Goal: Check status: Check status

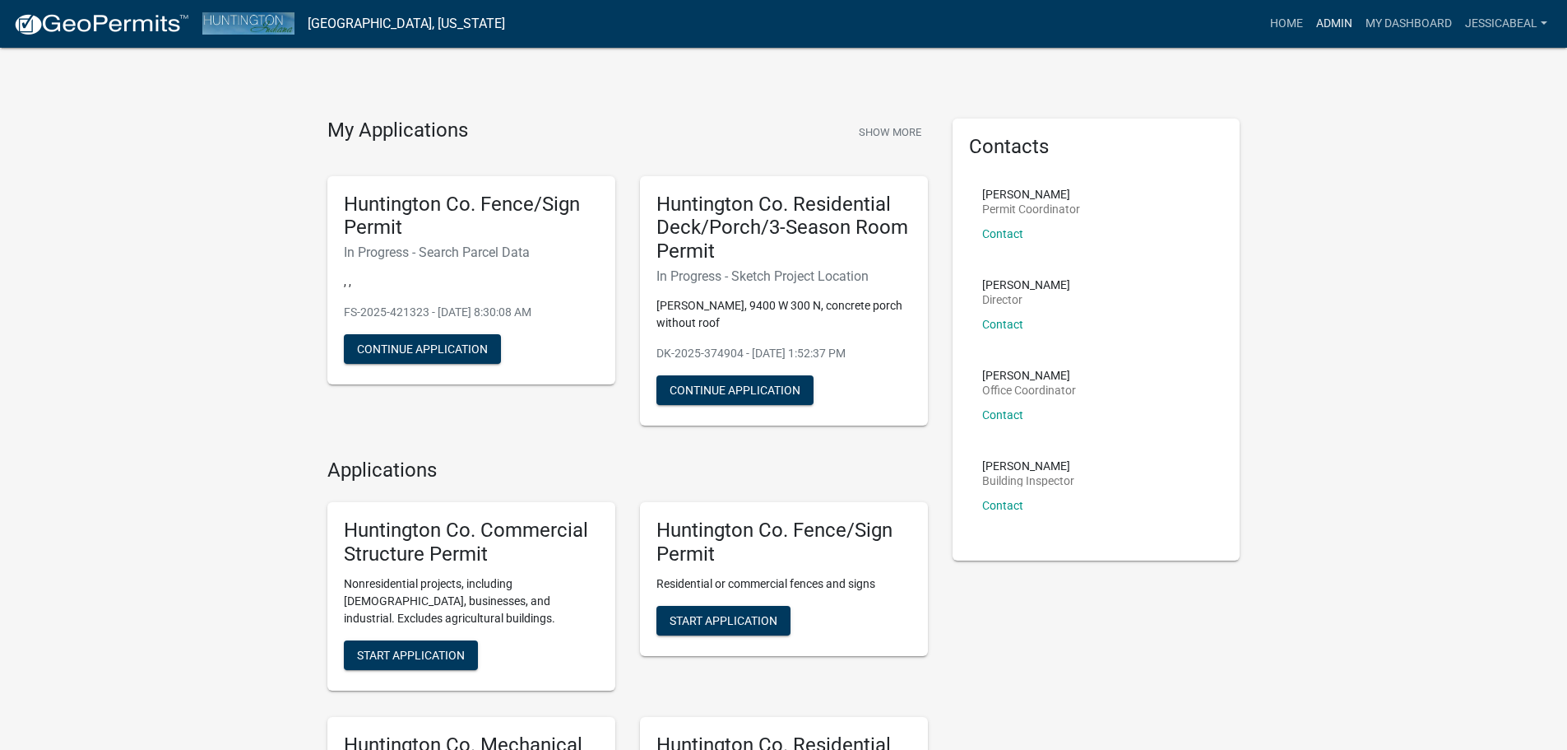
click at [1315, 16] on link "Admin" at bounding box center [1334, 23] width 49 height 31
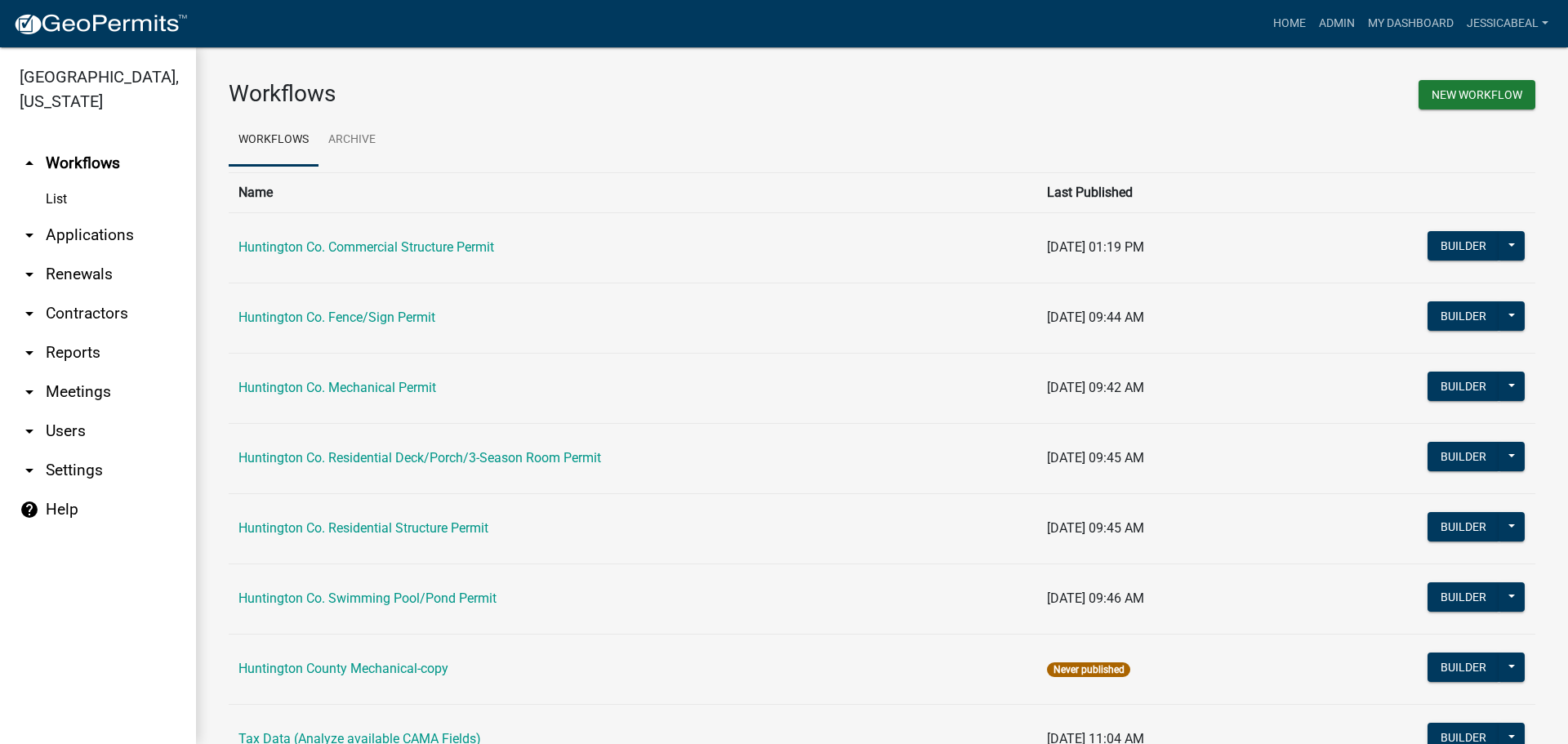
click at [81, 232] on link "arrow_drop_down Applications" at bounding box center [97, 234] width 196 height 39
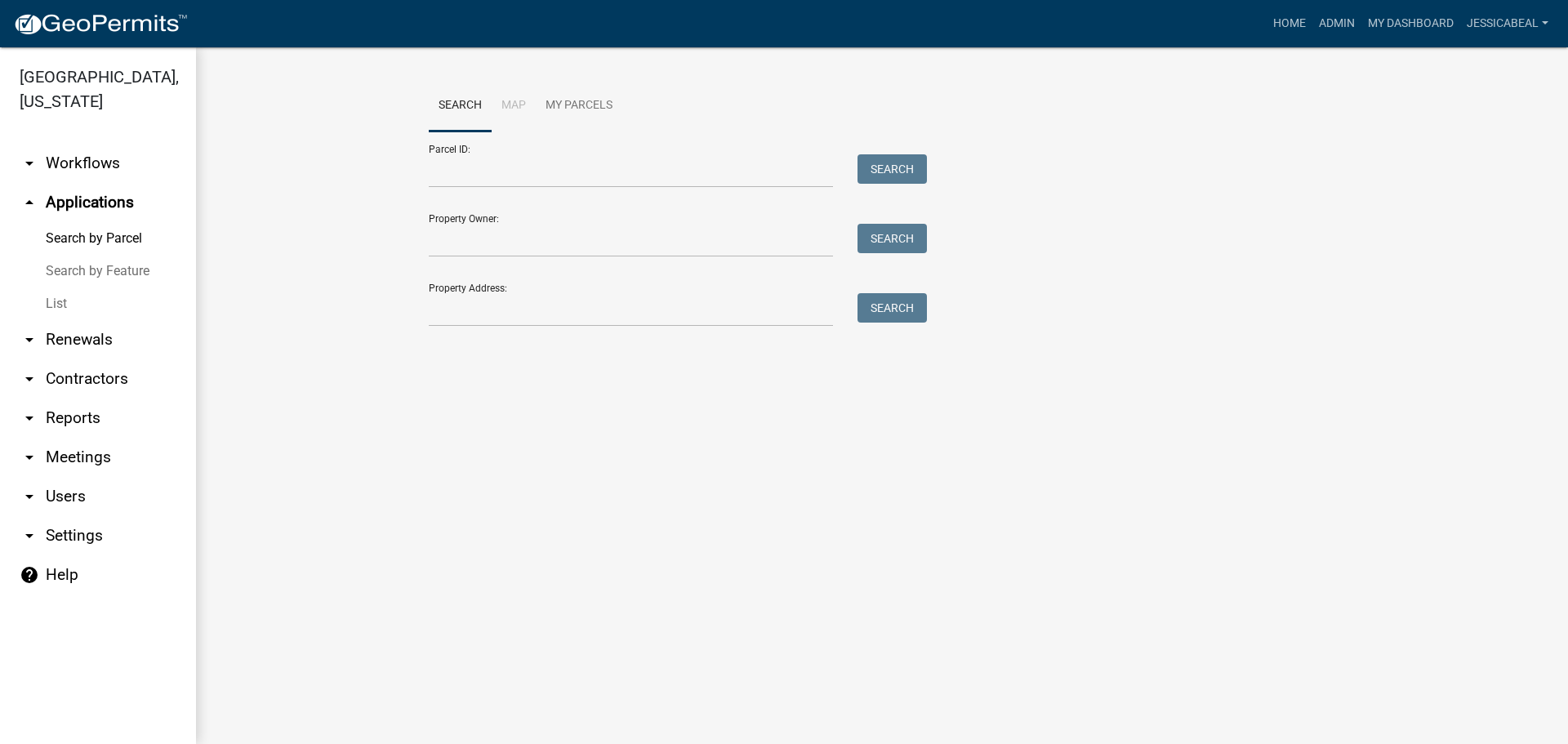
click at [61, 303] on link "List" at bounding box center [97, 304] width 196 height 33
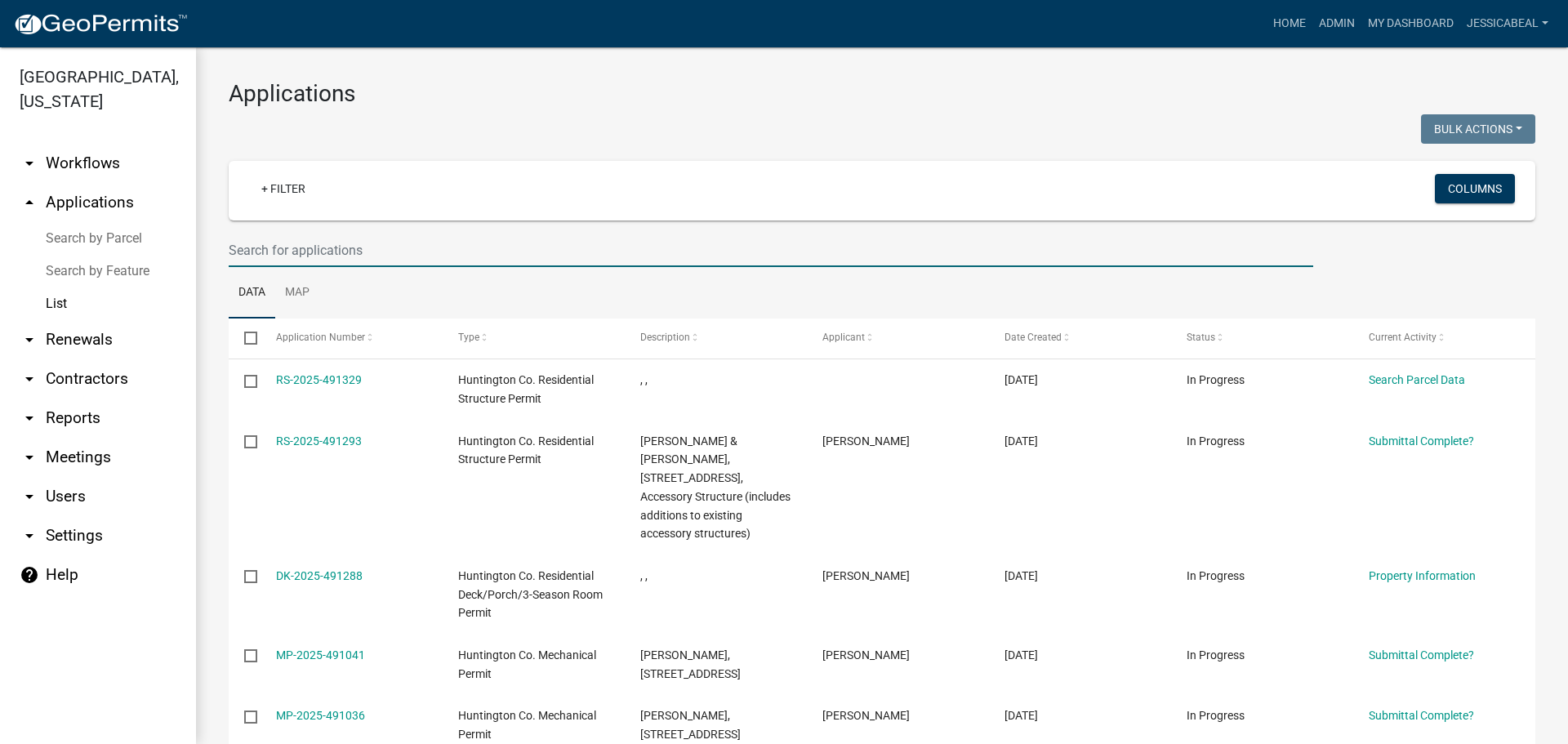
click at [237, 250] on input "text" at bounding box center [770, 250] width 1085 height 34
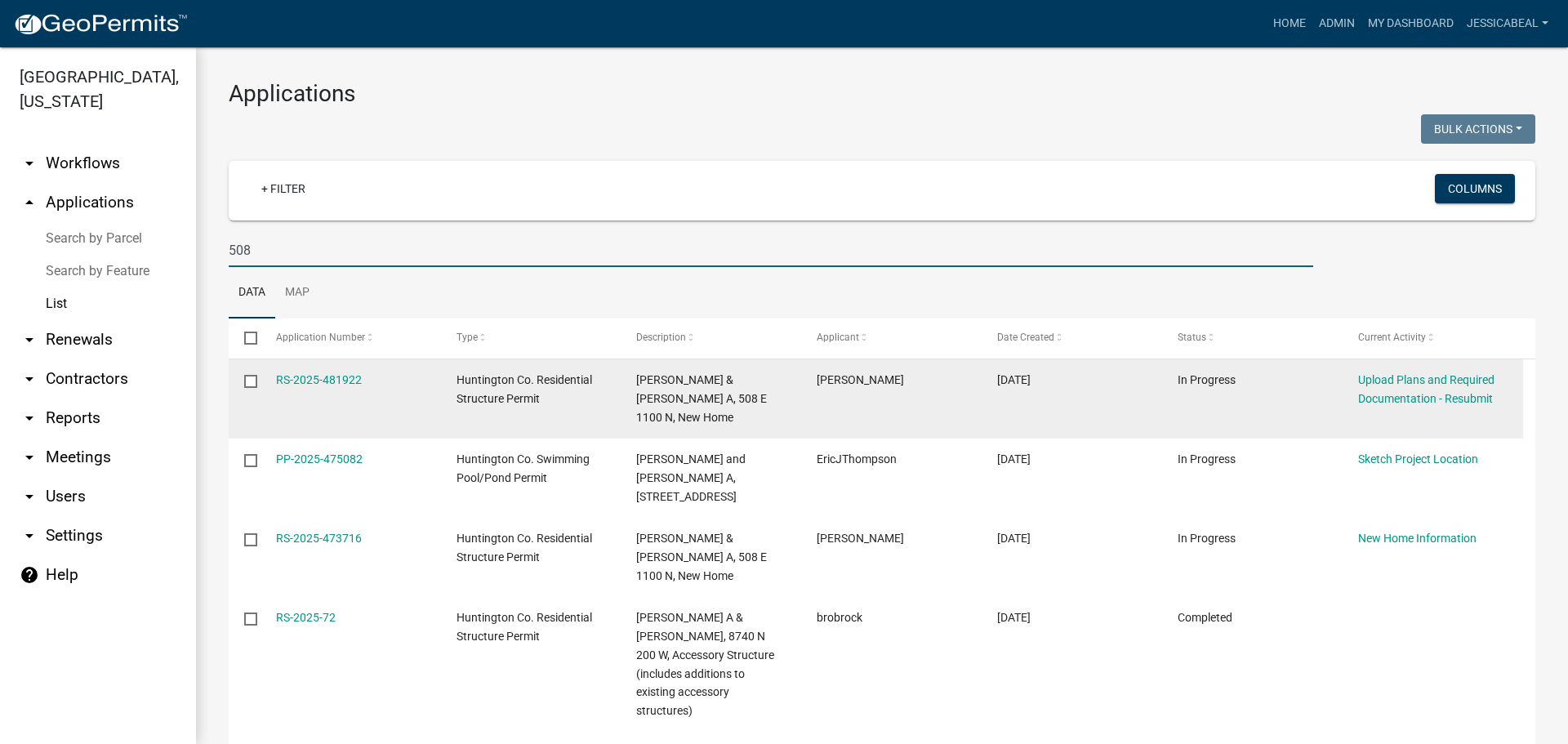
type input "508"
click at [302, 389] on div "RS-2025-481922" at bounding box center [350, 380] width 150 height 19
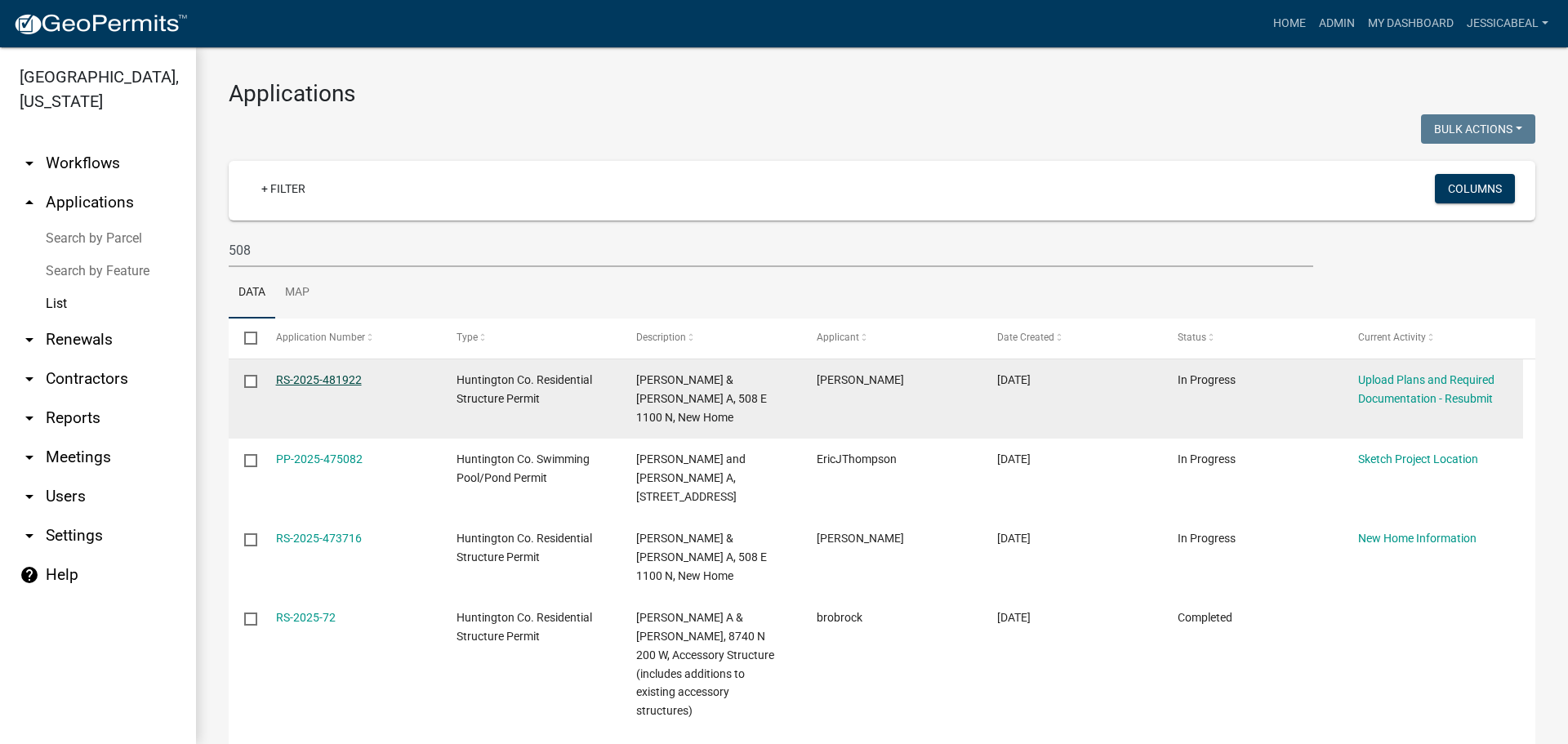
click at [302, 382] on link "RS-2025-481922" at bounding box center [319, 379] width 85 height 13
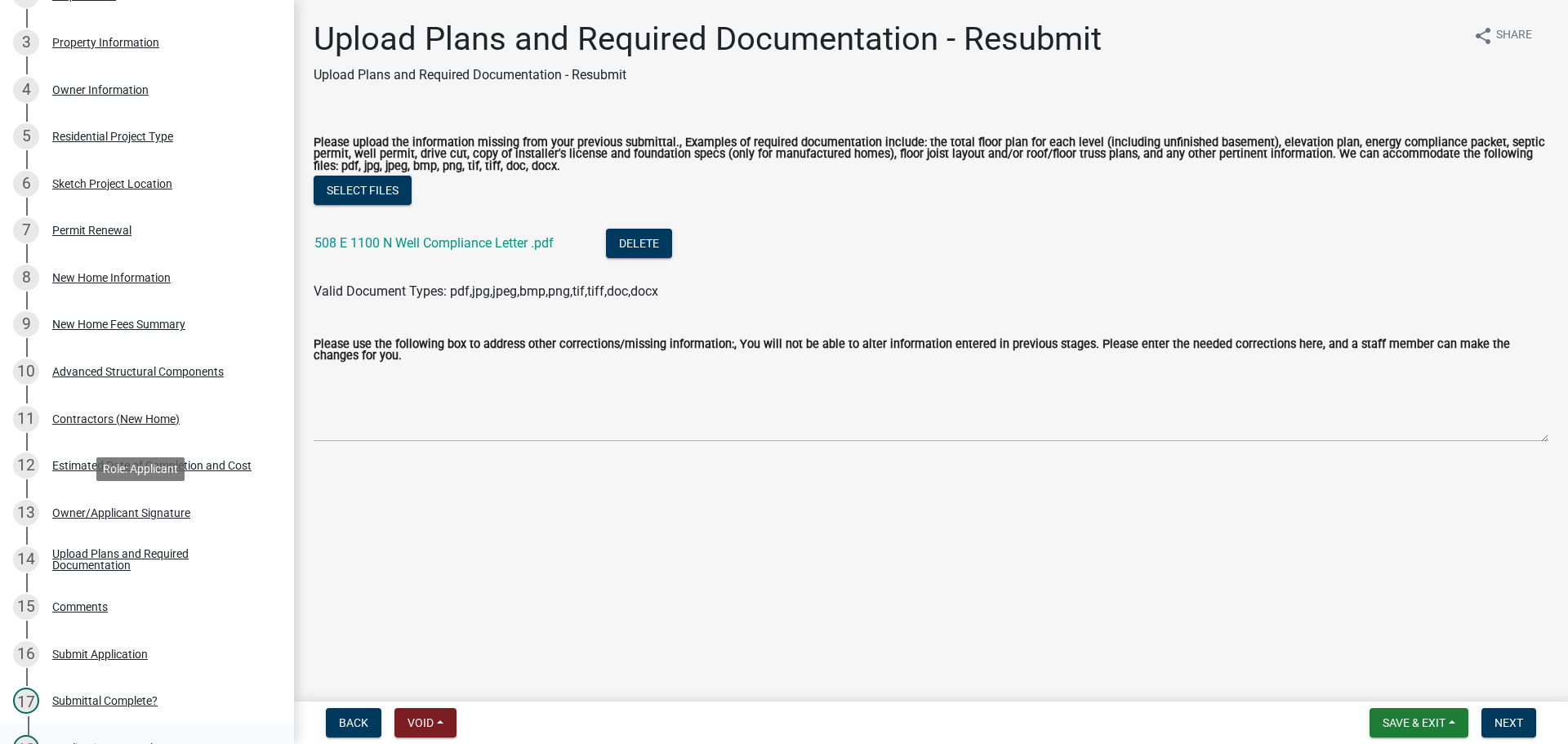
scroll to position [490, 0]
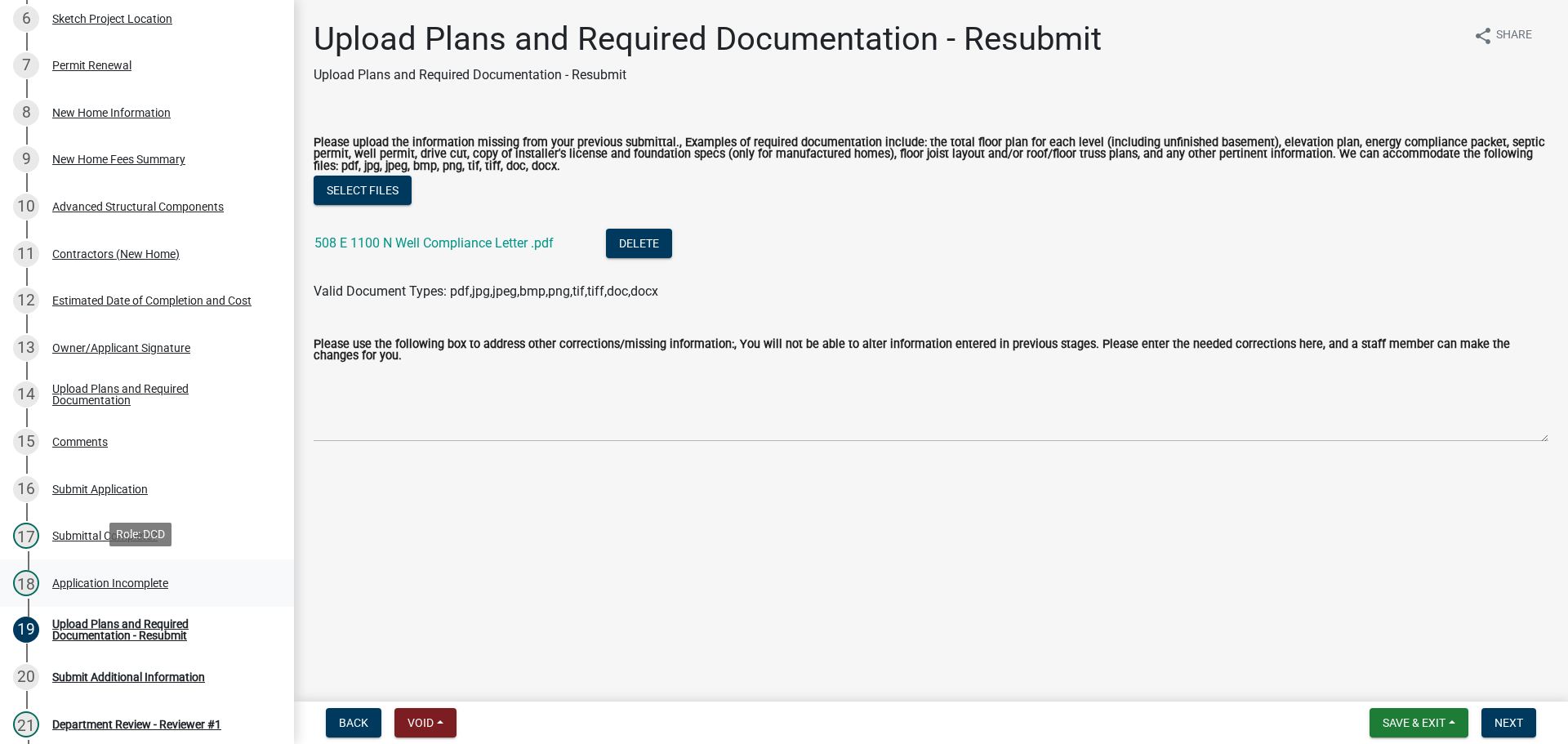
click at [111, 577] on div "Application Incomplete" at bounding box center [110, 583] width 116 height 12
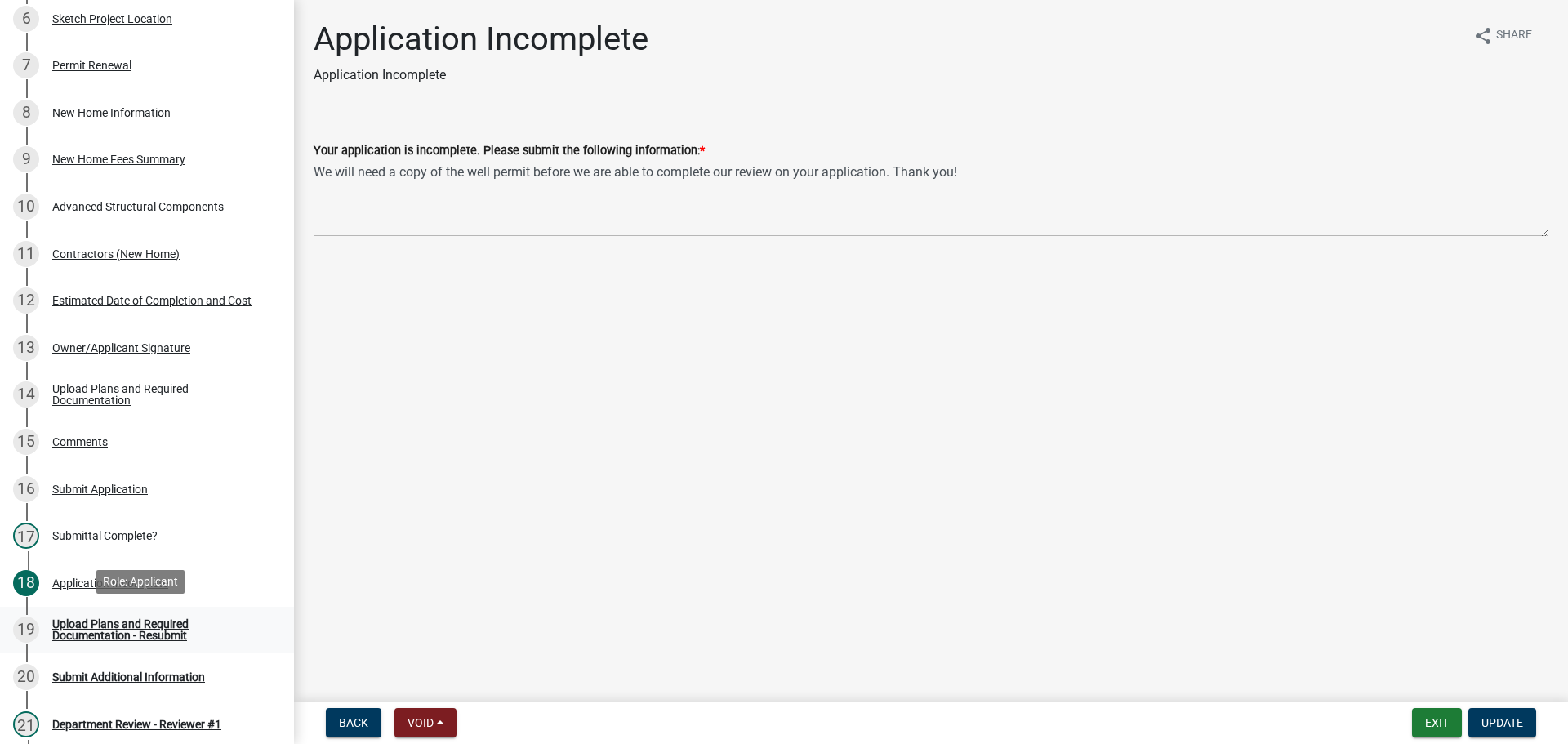
click at [99, 620] on div "Upload Plans and Required Documentation - Resubmit" at bounding box center [160, 629] width 215 height 23
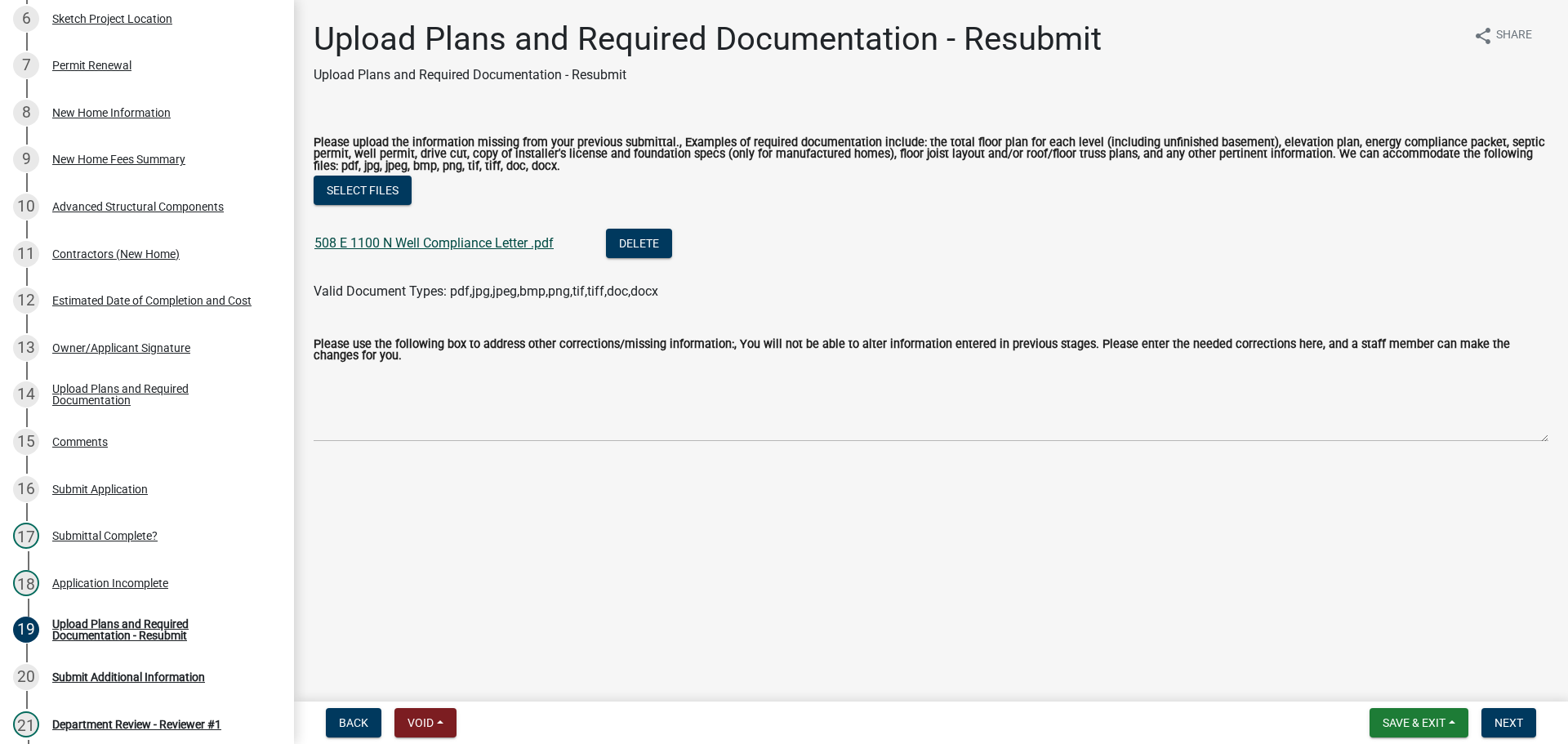
click at [367, 239] on link "508 E 1100 N Well Compliance Letter .pdf" at bounding box center [434, 243] width 239 height 16
click at [92, 577] on div "Application Incomplete" at bounding box center [110, 583] width 116 height 12
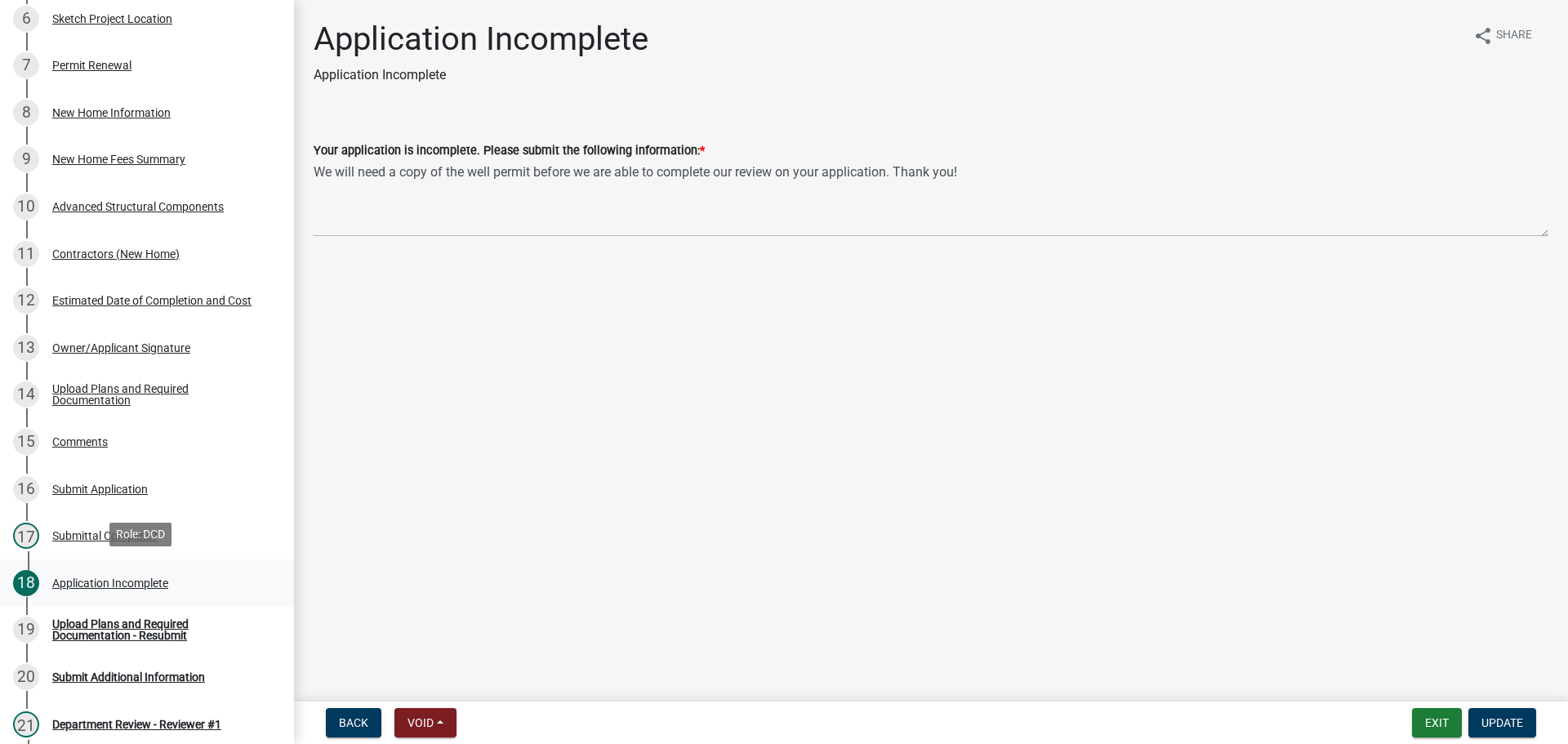
click at [76, 579] on div "Application Incomplete" at bounding box center [110, 583] width 116 height 12
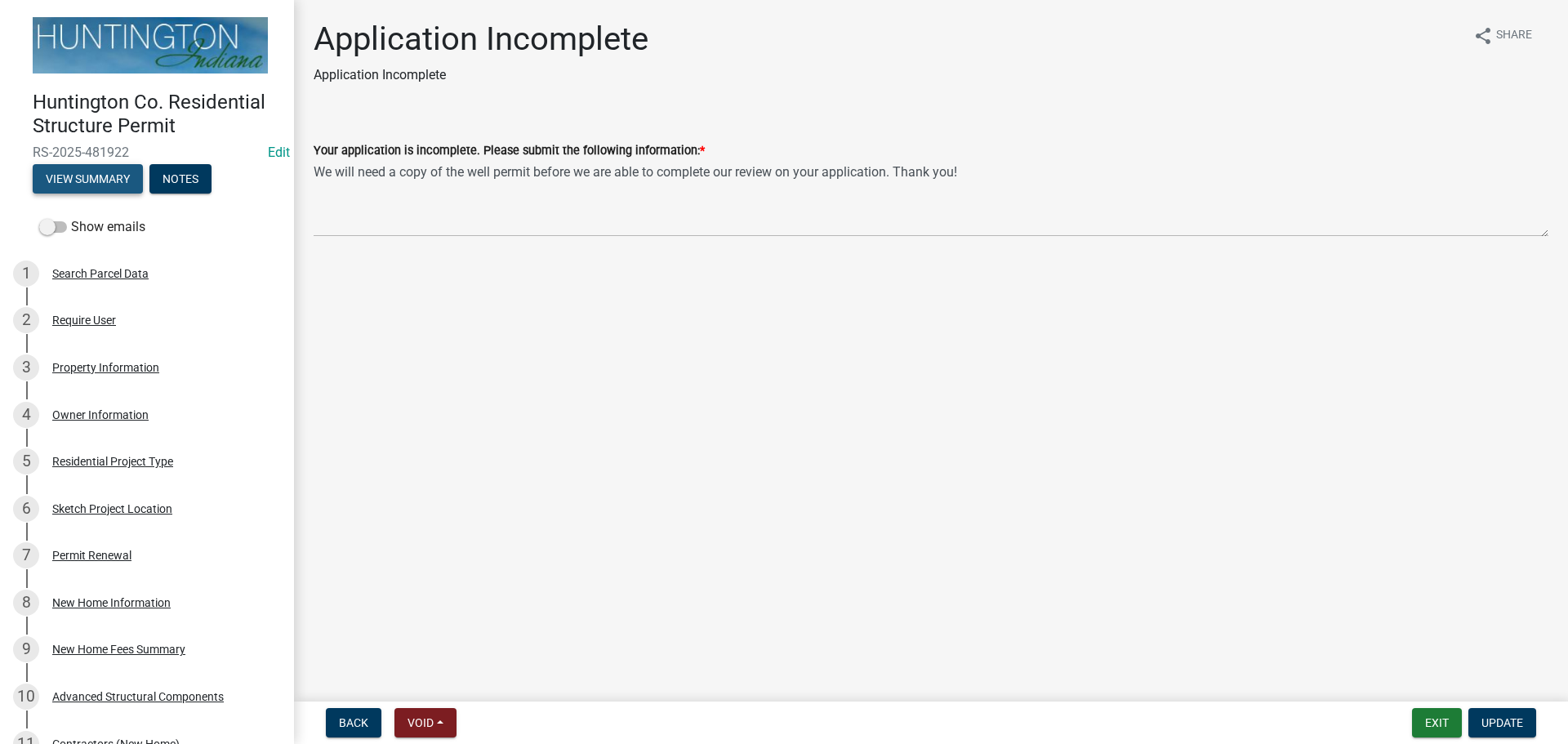
click at [90, 172] on button "View Summary" at bounding box center [87, 179] width 110 height 30
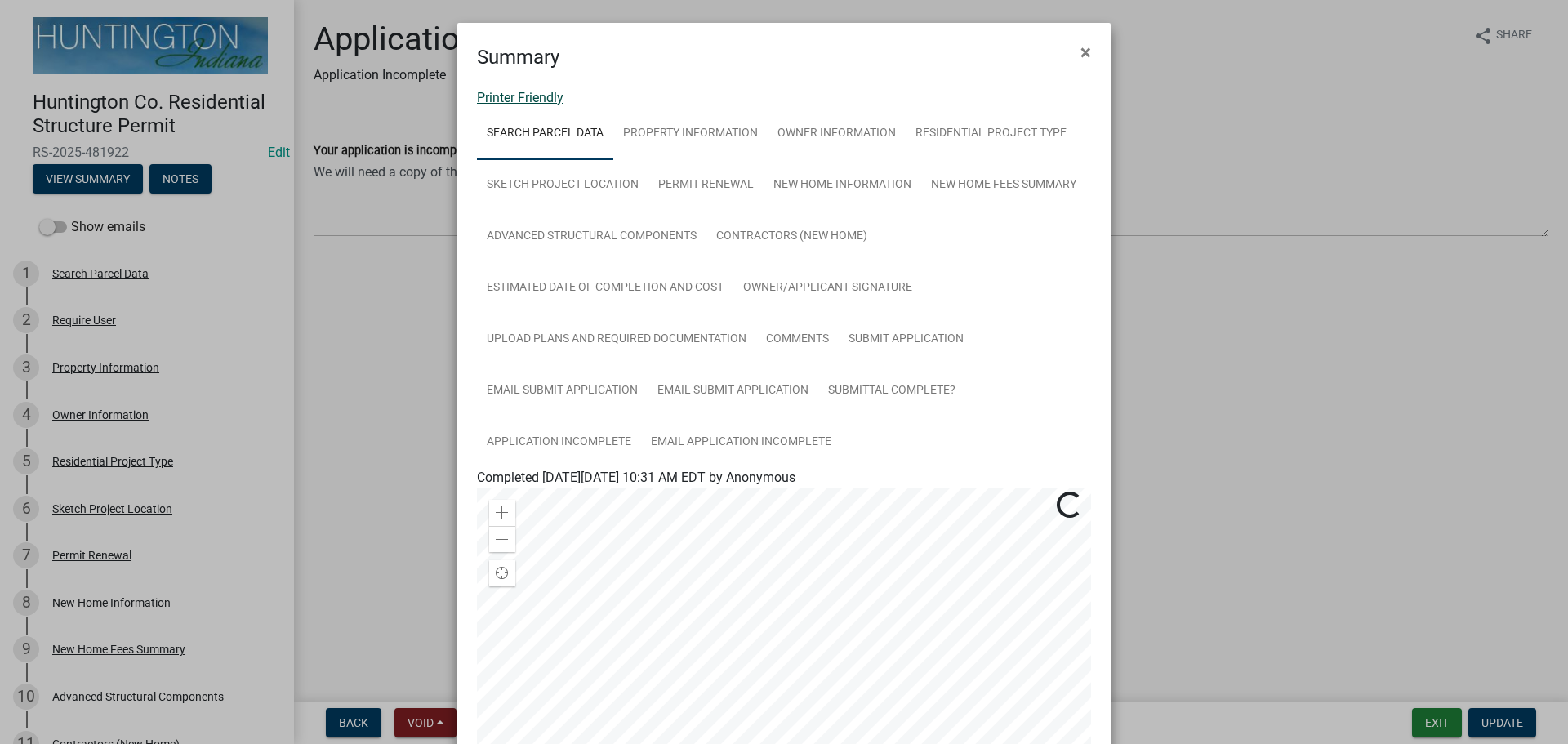
click at [493, 94] on link "Printer Friendly" at bounding box center [520, 98] width 86 height 16
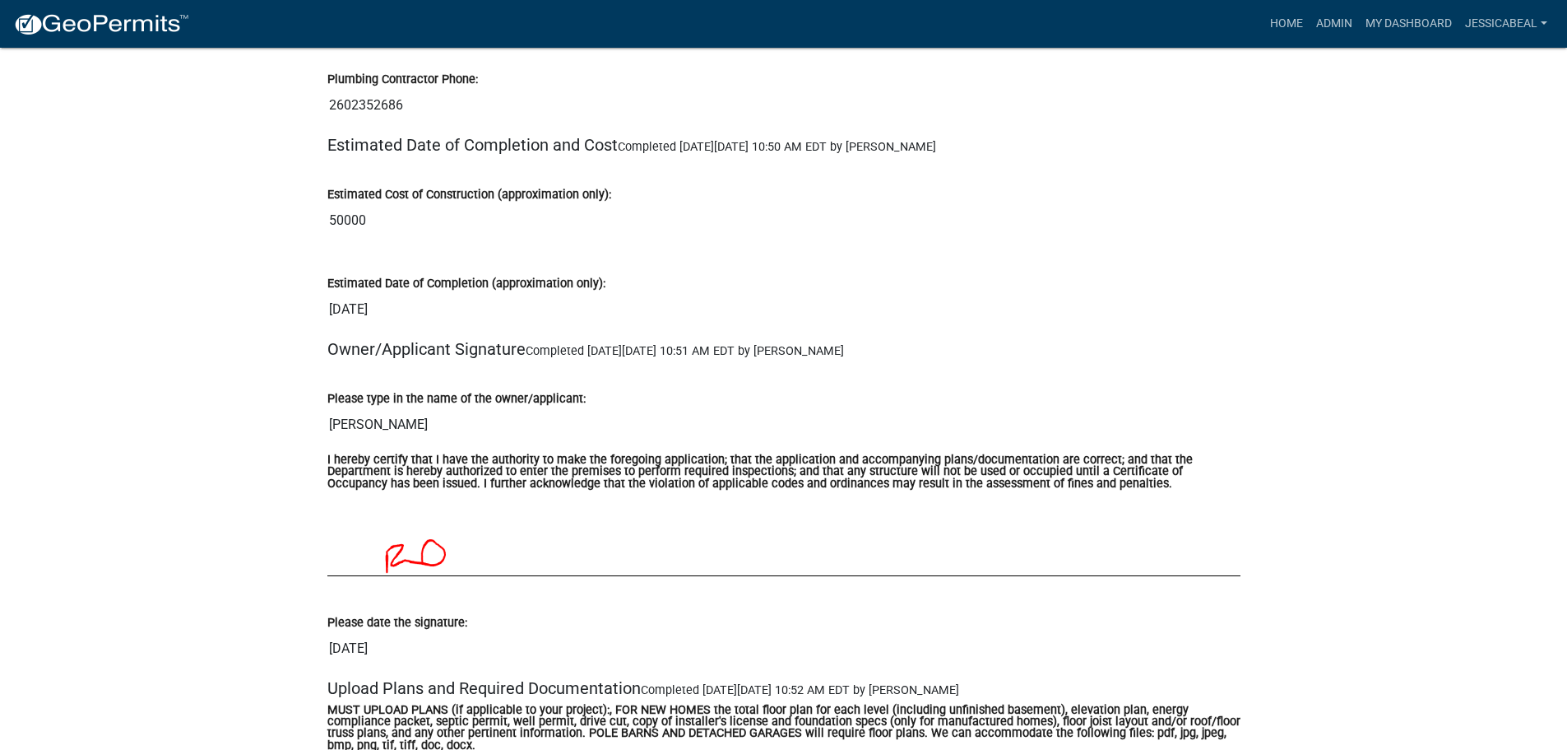
scroll to position [5430, 0]
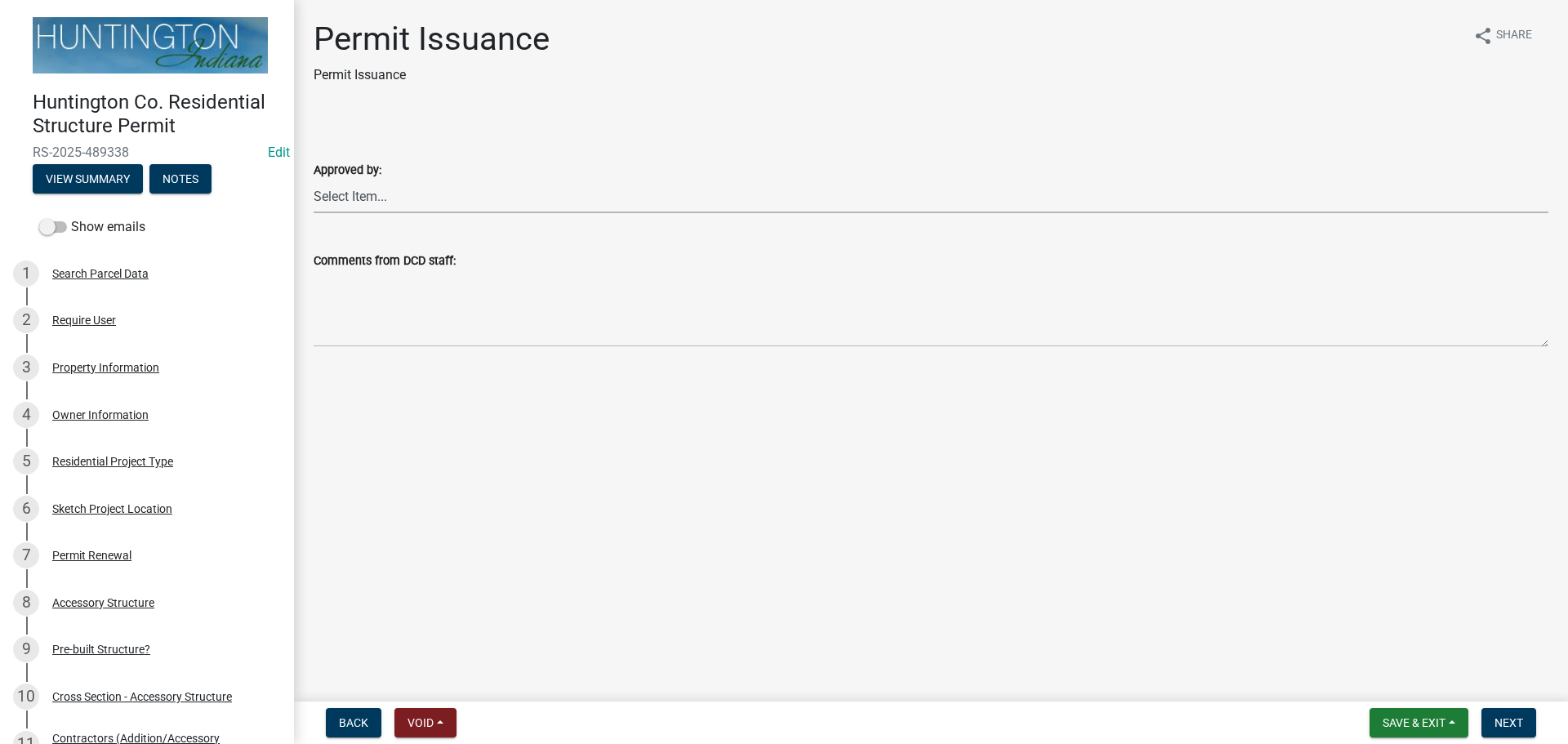
drag, startPoint x: 343, startPoint y: 188, endPoint x: 348, endPoint y: 208, distance: 20.6
click at [343, 188] on select "Select Item... Kim Hostetler Greg Ricker Jessica Beal Laci Langston" at bounding box center [931, 196] width 1235 height 34
click at [314, 180] on select "Select Item... Kim Hostetler Greg Ricker Jessica Beal Laci Langston" at bounding box center [931, 196] width 1235 height 34
select select "cc8bb435-ea07-44aa-b5a4-aff1abb1e5ec"
click at [780, 537] on span "Next" at bounding box center [1508, 722] width 29 height 13
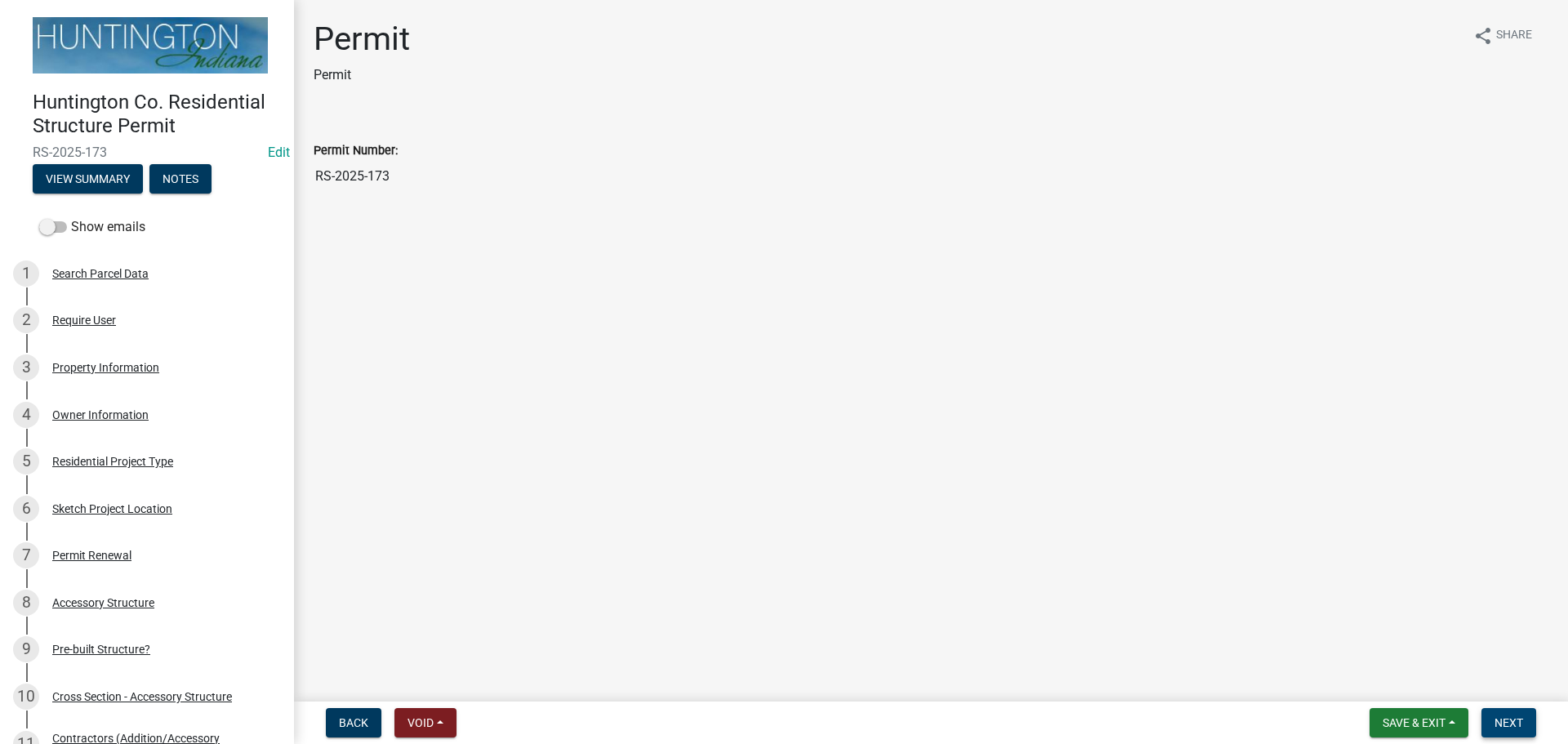
click at [780, 537] on span "Next" at bounding box center [1508, 722] width 29 height 13
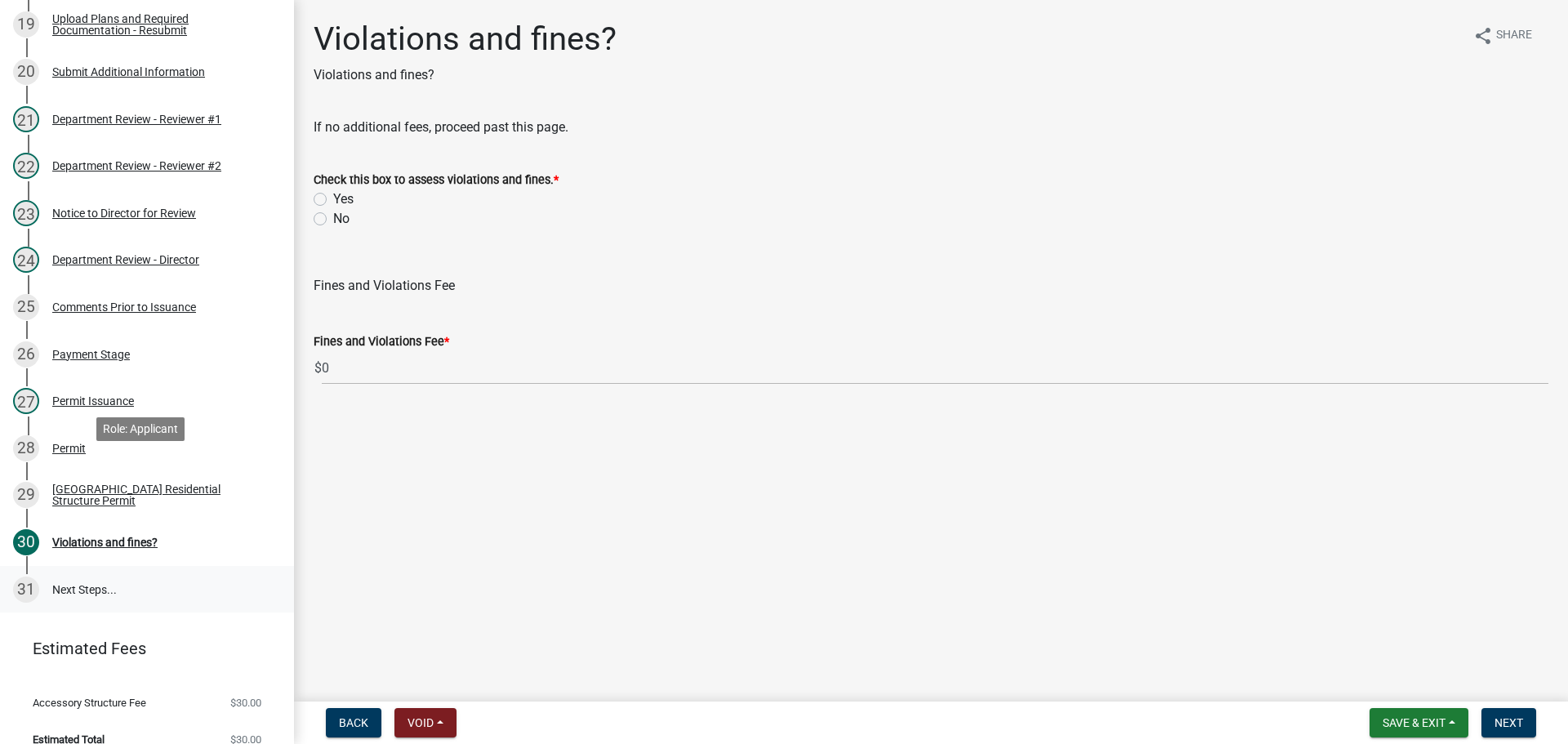
scroll to position [1112, 0]
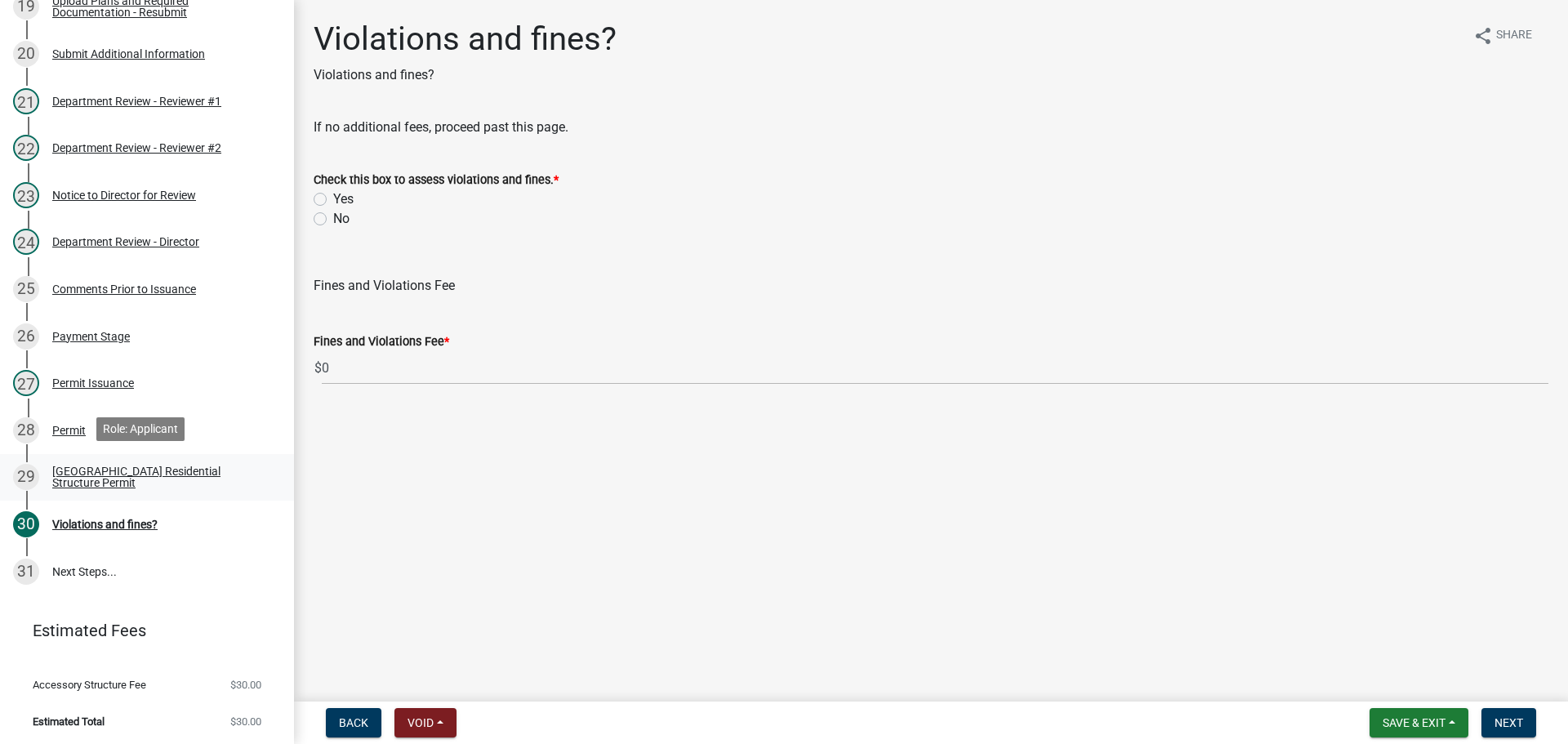
click at [78, 465] on div "Huntington County Residential Structure Permit" at bounding box center [160, 476] width 215 height 23
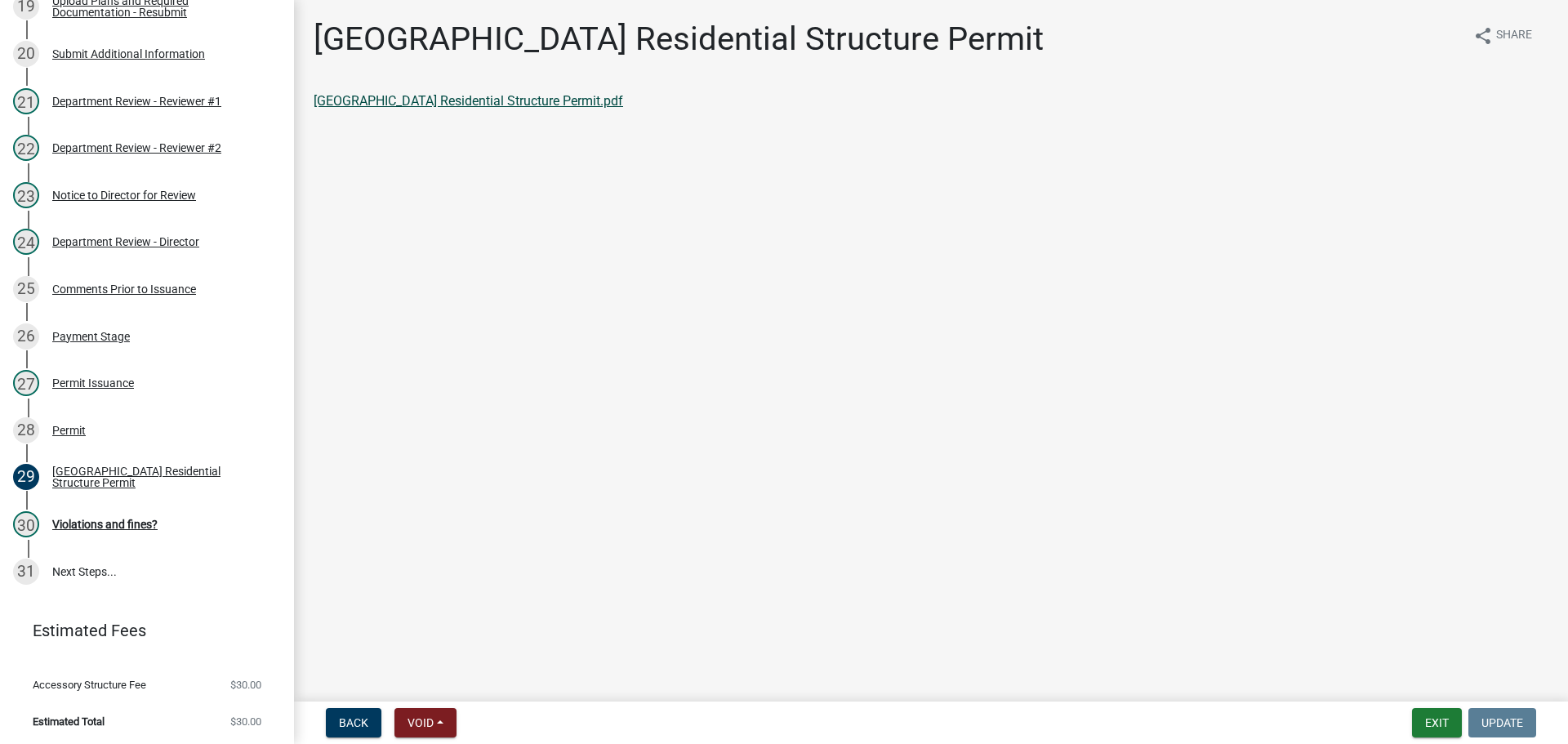
click at [394, 99] on link "Huntington County Residential Structure Permit.pdf" at bounding box center [468, 101] width 310 height 16
